Goal: Task Accomplishment & Management: Use online tool/utility

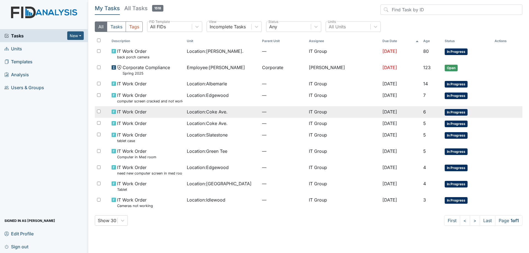
click at [236, 115] on div "Location : Coke Ave." at bounding box center [222, 112] width 71 height 7
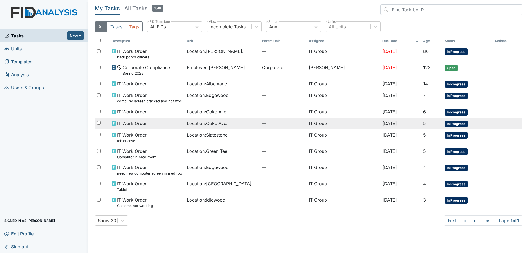
click at [196, 127] on td "Location : Coke Ave." at bounding box center [222, 124] width 75 height 12
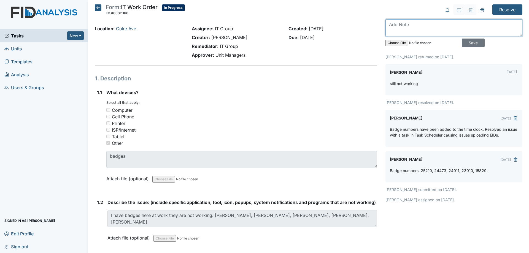
click at [421, 29] on textarea at bounding box center [453, 27] width 137 height 17
type textarea "T"
click at [99, 6] on icon at bounding box center [98, 7] width 7 height 7
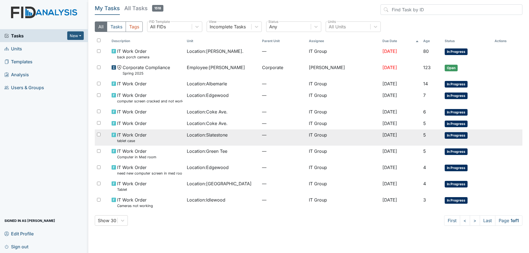
click at [253, 136] on div "Location : Slatestone" at bounding box center [222, 135] width 71 height 7
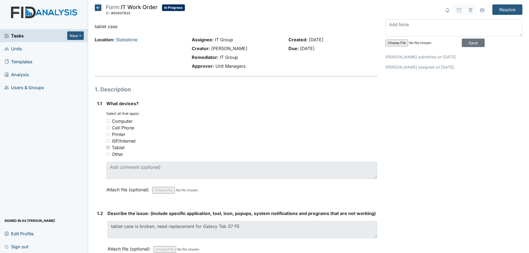
click at [97, 8] on icon at bounding box center [98, 7] width 7 height 7
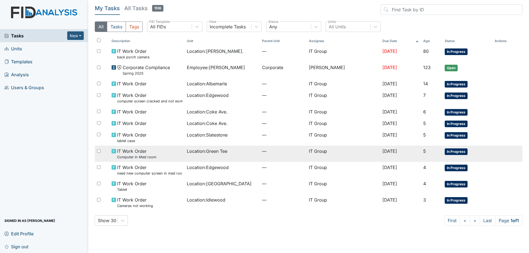
click at [239, 153] on div "Location : Green Tee" at bounding box center [222, 151] width 71 height 7
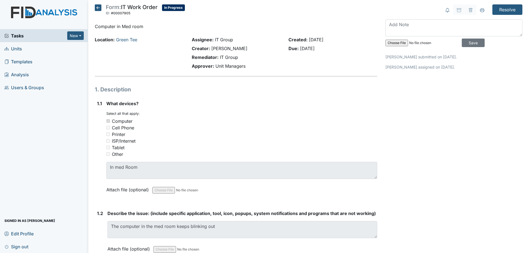
click at [98, 9] on icon at bounding box center [98, 7] width 7 height 7
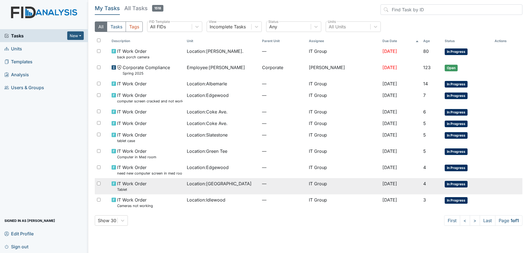
click at [238, 178] on td "Location : Cherry Lane" at bounding box center [222, 186] width 75 height 16
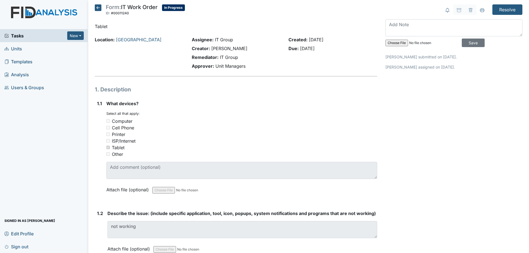
click at [98, 7] on icon at bounding box center [98, 7] width 7 height 7
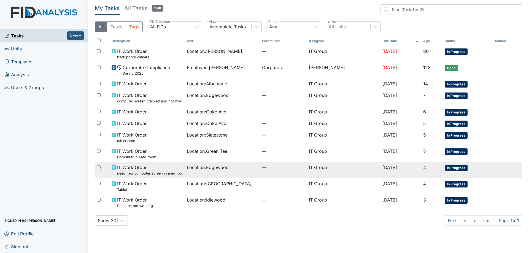
click at [231, 172] on td "Location : Edgewood" at bounding box center [222, 170] width 75 height 16
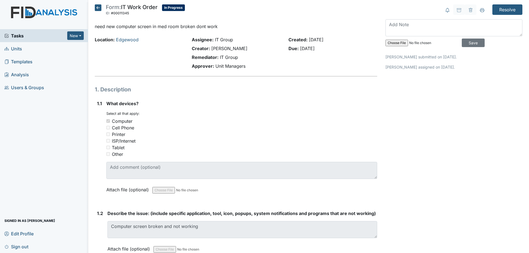
click at [96, 6] on icon at bounding box center [98, 7] width 7 height 7
